Goal: Communication & Community: Participate in discussion

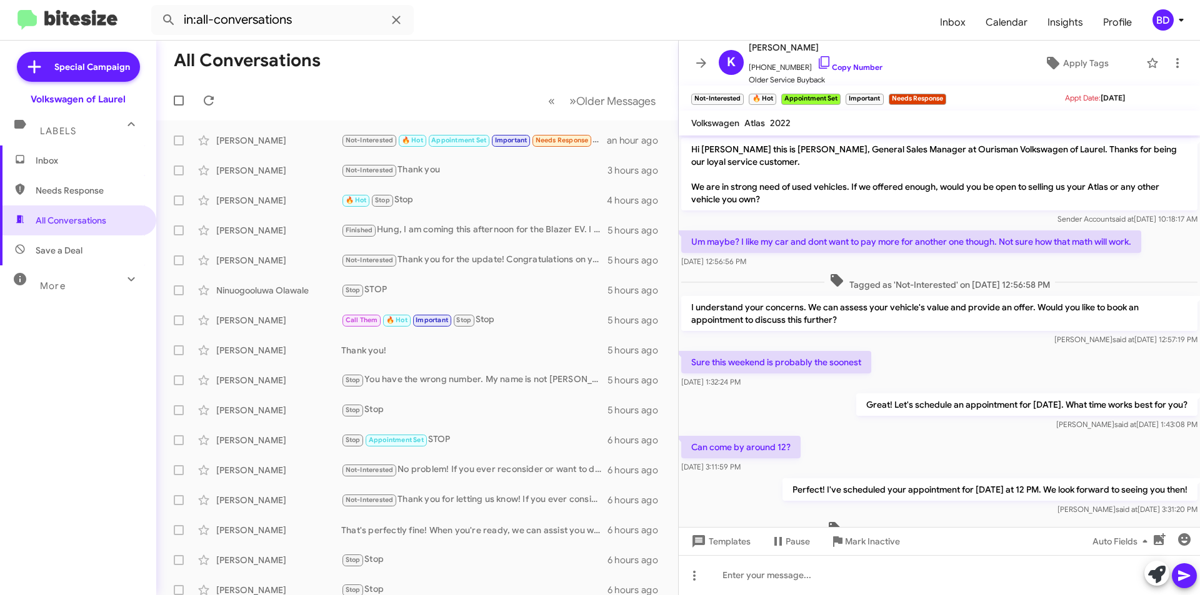
scroll to position [271, 0]
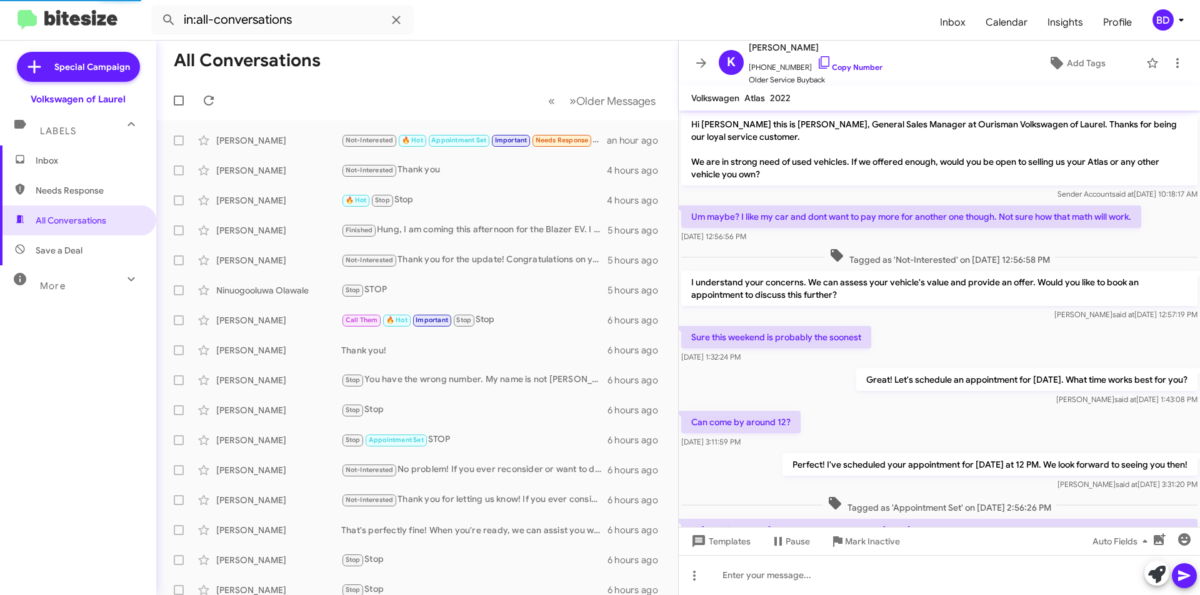
scroll to position [246, 0]
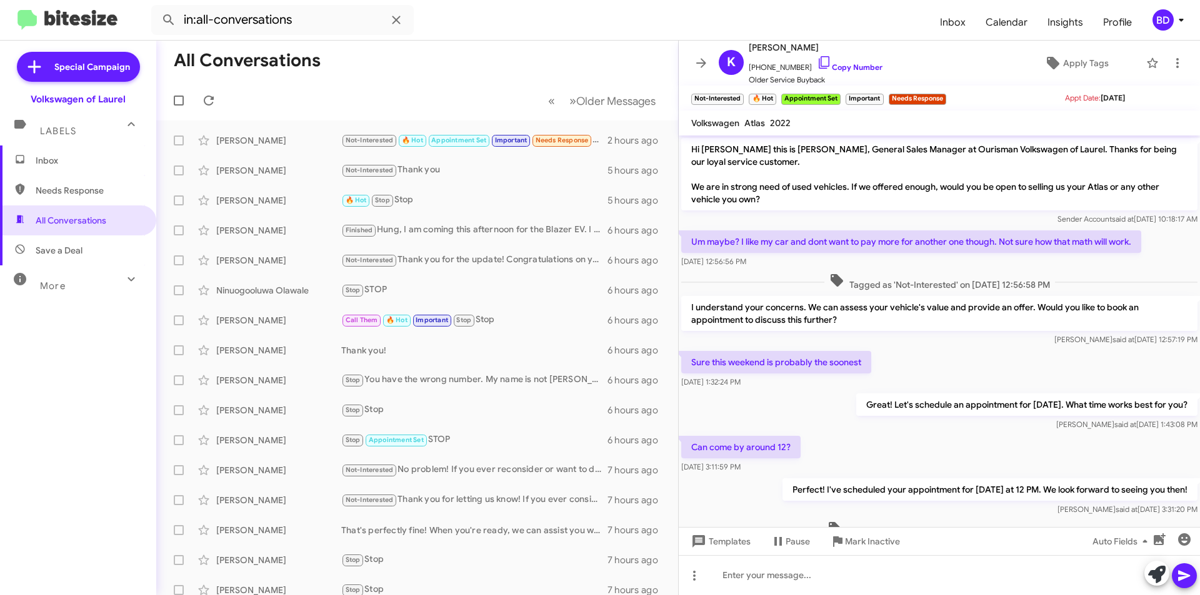
scroll to position [246, 0]
